Goal: Find specific page/section: Find specific page/section

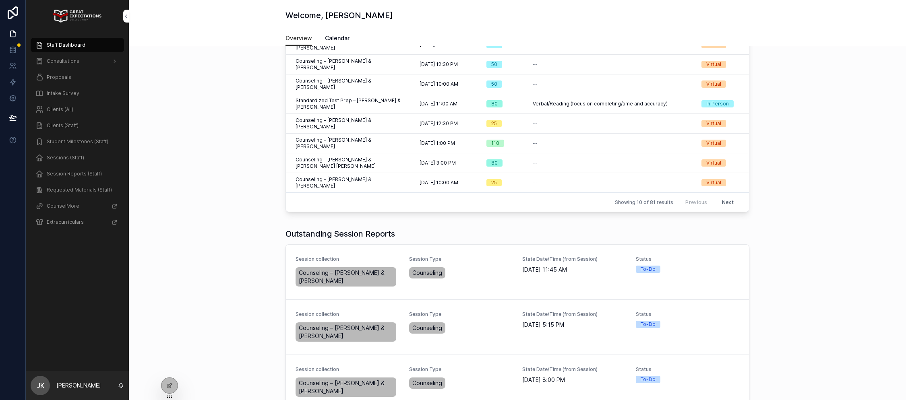
scroll to position [119, 0]
click at [62, 76] on span "Proposals" at bounding box center [59, 77] width 25 height 6
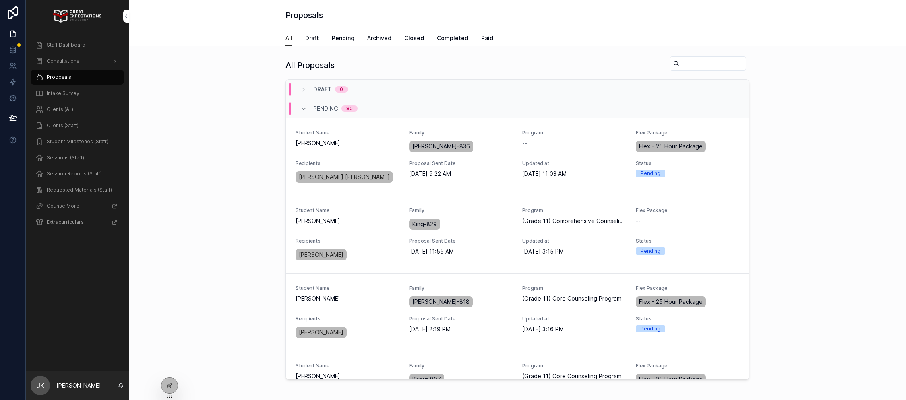
click at [348, 39] on span "Pending" at bounding box center [343, 38] width 23 height 8
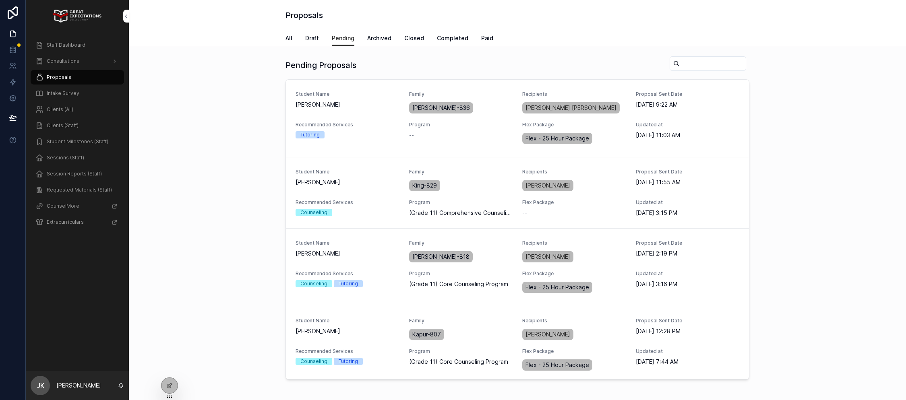
scroll to position [84, 0]
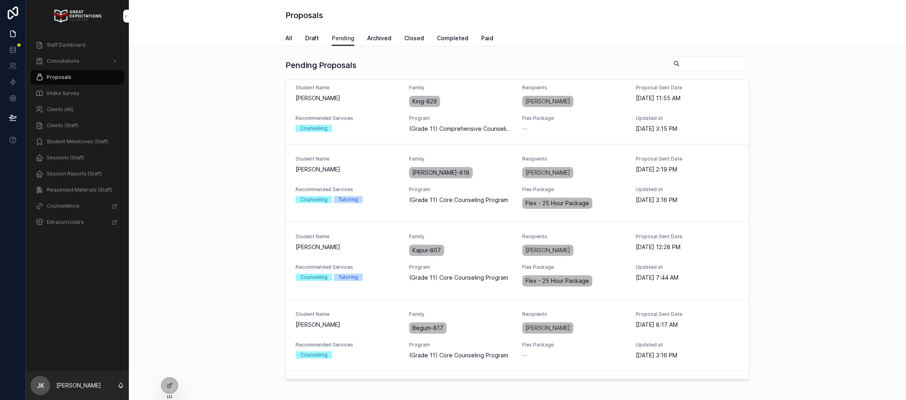
click at [0, 0] on span "PREVIEW PROPOSAL" at bounding box center [0, 0] width 0 height 0
click at [66, 60] on span "Consultations" at bounding box center [63, 61] width 33 height 6
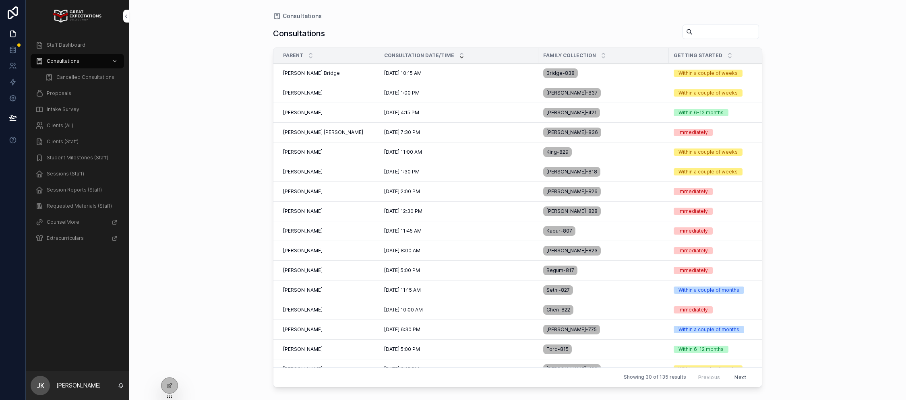
click at [317, 232] on span "[PERSON_NAME]" at bounding box center [302, 231] width 39 height 6
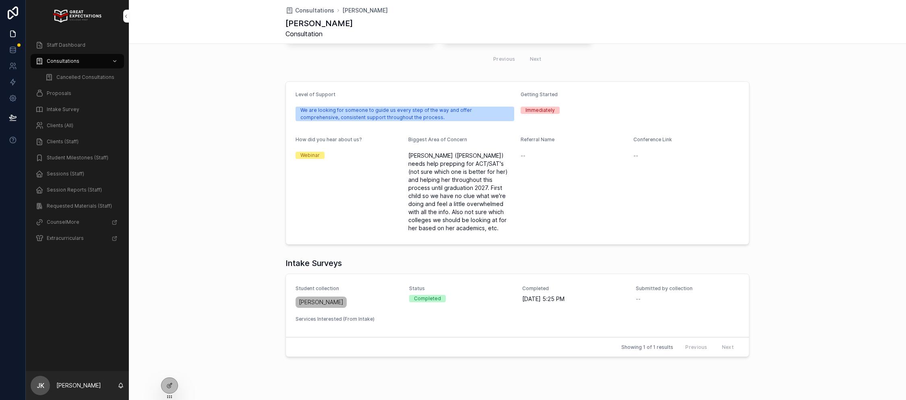
scroll to position [272, 0]
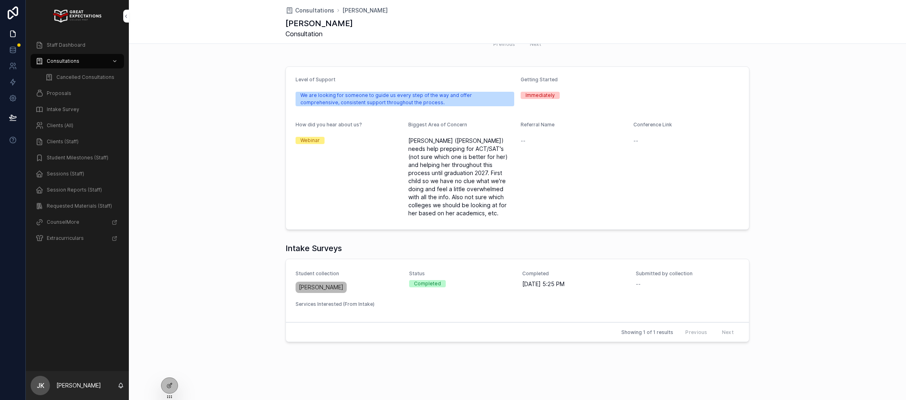
click at [364, 280] on div "Student collection [PERSON_NAME]" at bounding box center [348, 283] width 104 height 24
